Goal: Task Accomplishment & Management: Manage account settings

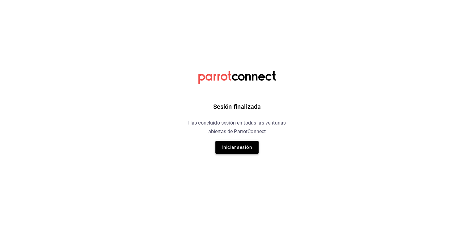
click at [229, 144] on button "Iniciar sesión" at bounding box center [236, 147] width 43 height 13
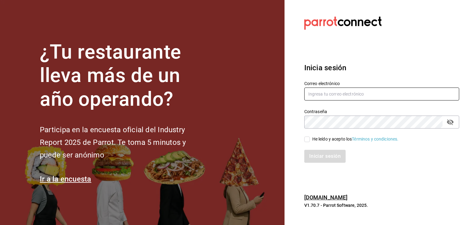
type input "alejandro@otsgroup.com.mx"
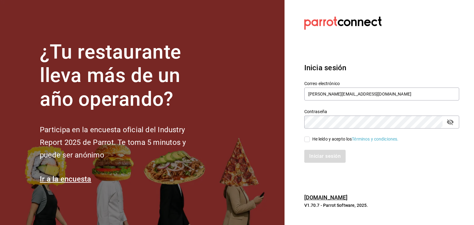
click at [307, 138] on input "He leído y acepto los Términos y condiciones." at bounding box center [307, 140] width 6 height 6
checkbox input "true"
click at [312, 157] on button "Iniciar sesión" at bounding box center [325, 156] width 42 height 13
